Goal: Information Seeking & Learning: Learn about a topic

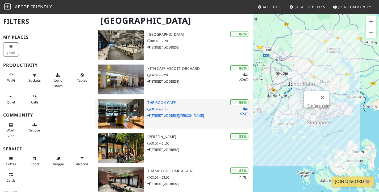
scroll to position [228, 0]
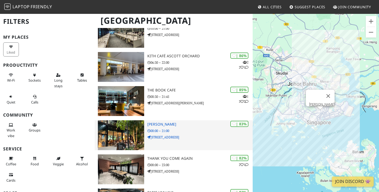
click at [156, 122] on h3 "Louisa Coffee" at bounding box center [199, 124] width 105 height 5
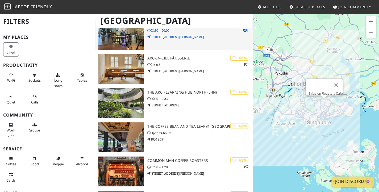
scroll to position [2534, 0]
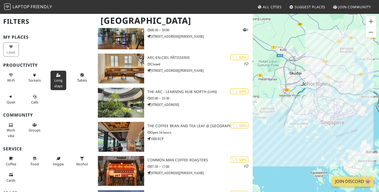
click at [54, 85] on span "Long stays" at bounding box center [58, 83] width 8 height 10
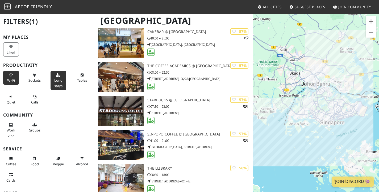
click at [13, 80] on span "Wi-Fi" at bounding box center [11, 80] width 8 height 5
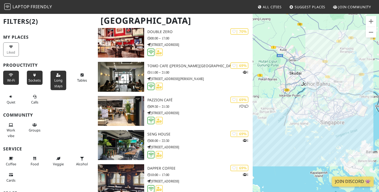
click at [31, 80] on span "Sockets" at bounding box center [34, 80] width 12 height 5
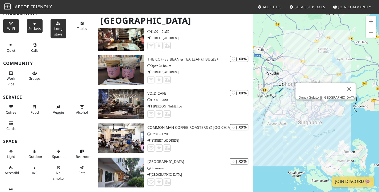
scroll to position [6791, 0]
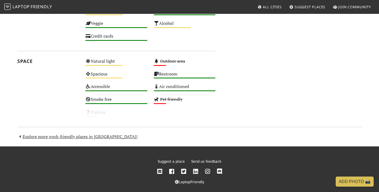
scroll to position [355, 0]
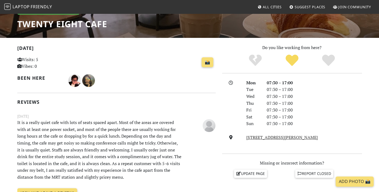
scroll to position [89, 0]
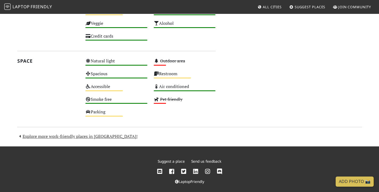
scroll to position [348, 0]
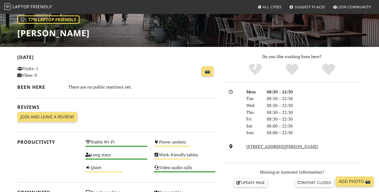
scroll to position [261, 0]
